Goal: Navigation & Orientation: Go to known website

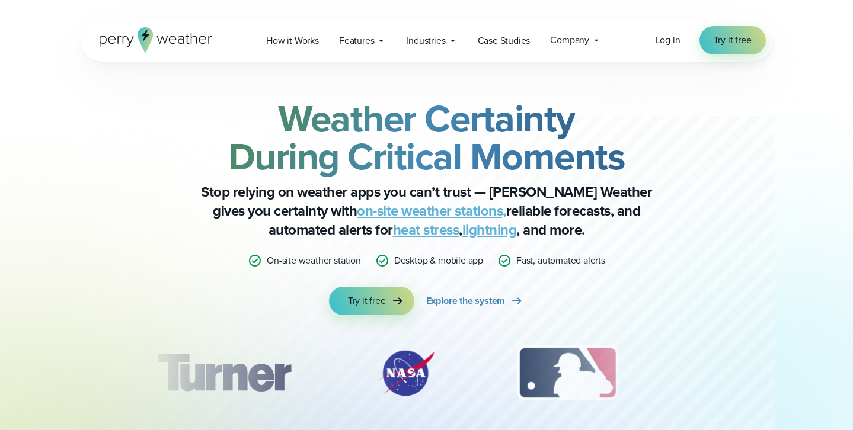
click at [686, 44] on div "Log in Try it free" at bounding box center [710, 40] width 110 height 28
click at [678, 44] on span "Log in" at bounding box center [667, 40] width 25 height 14
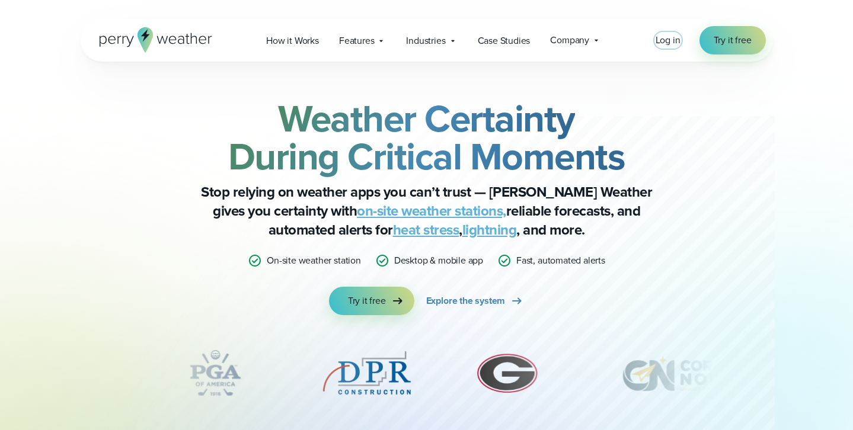
click at [666, 42] on span "Log in" at bounding box center [667, 40] width 25 height 14
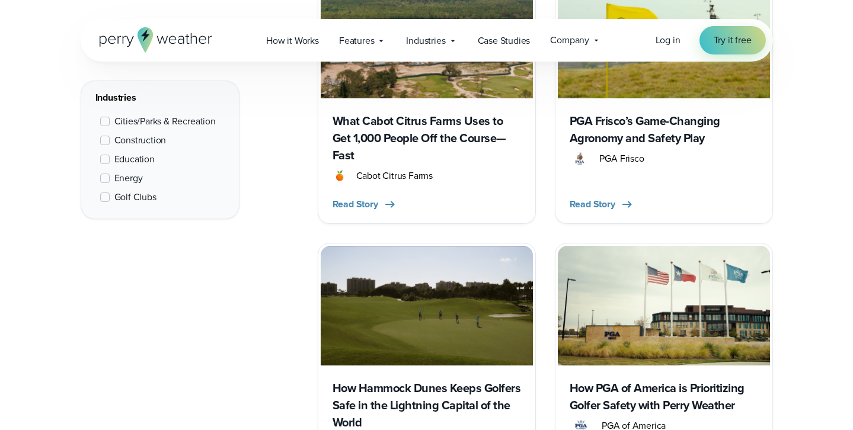
scroll to position [302, 0]
